Goal: Task Accomplishment & Management: Manage account settings

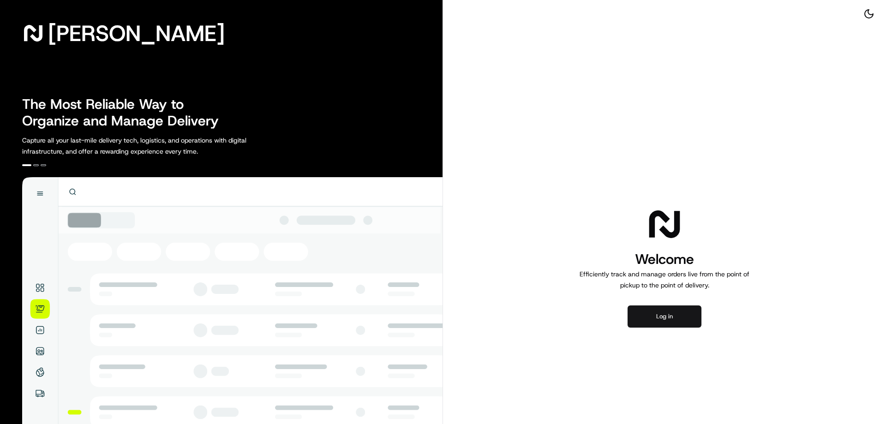
click at [659, 320] on button "Log in" at bounding box center [665, 316] width 74 height 22
